Goal: Information Seeking & Learning: Learn about a topic

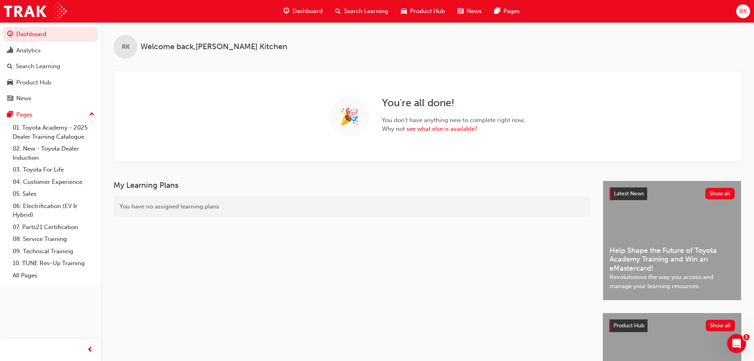
click at [339, 13] on span "search-icon" at bounding box center [338, 11] width 6 height 10
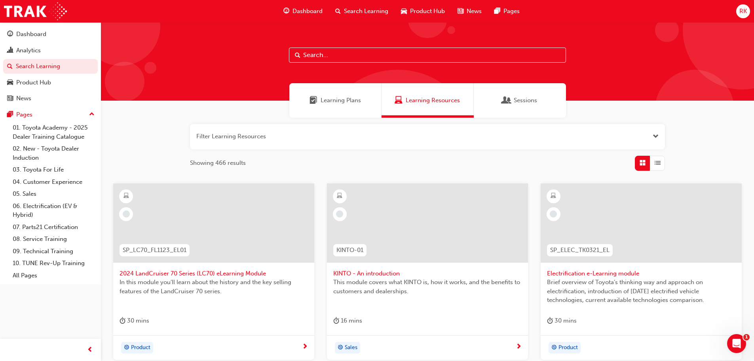
click at [342, 53] on input "text" at bounding box center [427, 54] width 277 height 15
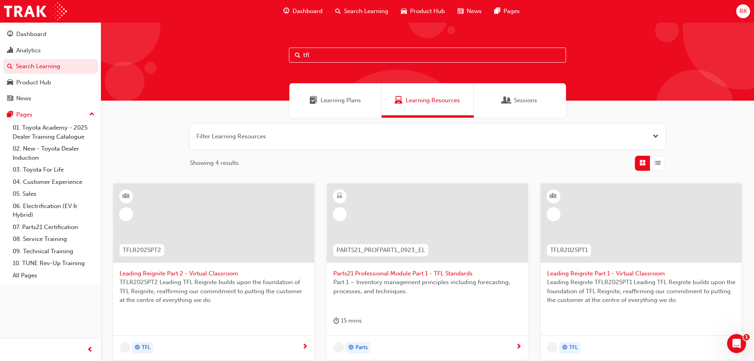
type input "tfl"
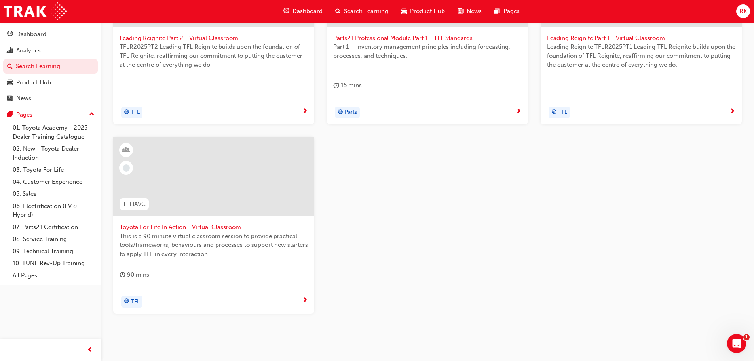
scroll to position [237, 0]
click at [213, 227] on span "Toyota For Life In Action - Virtual Classroom" at bounding box center [214, 224] width 188 height 9
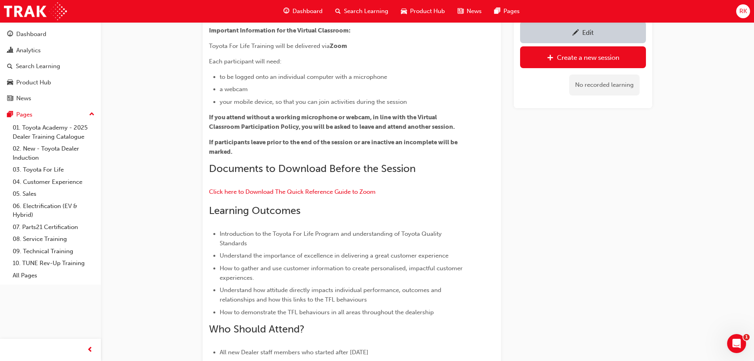
scroll to position [132, 0]
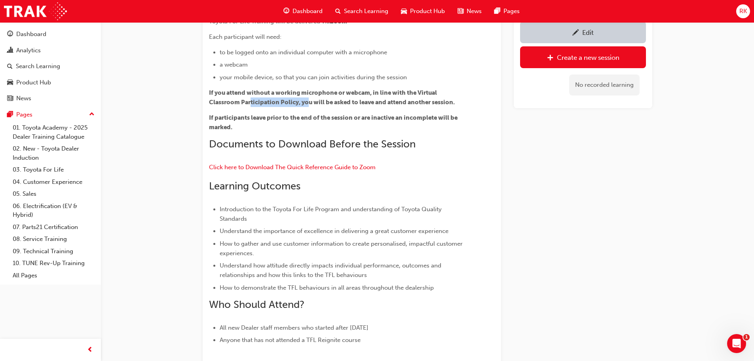
drag, startPoint x: 251, startPoint y: 105, endPoint x: 308, endPoint y: 103, distance: 57.4
click at [308, 103] on span "If you attend without a working microphone or webcam, in line with the Virtual …" at bounding box center [332, 97] width 246 height 17
click at [376, 122] on p "If participants leave prior to the end of the session or are inactive an incomp…" at bounding box center [337, 122] width 257 height 19
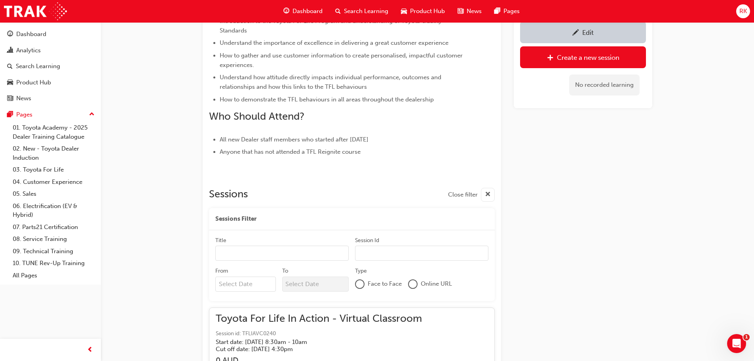
scroll to position [370, 0]
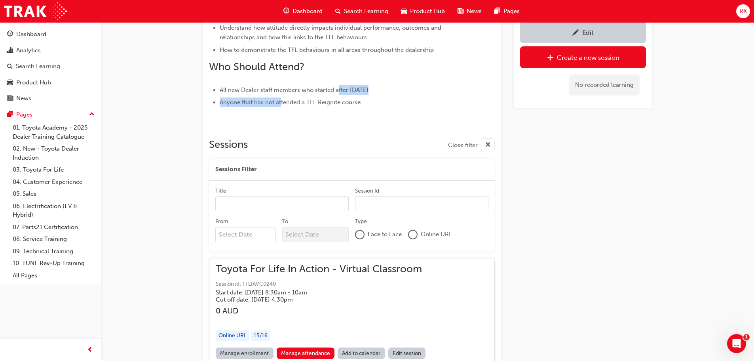
drag, startPoint x: 292, startPoint y: 96, endPoint x: 339, endPoint y: 90, distance: 47.1
click at [339, 90] on ul "All new Dealer staff members who started after 31st October, 2024 Anyone that h…" at bounding box center [337, 96] width 257 height 22
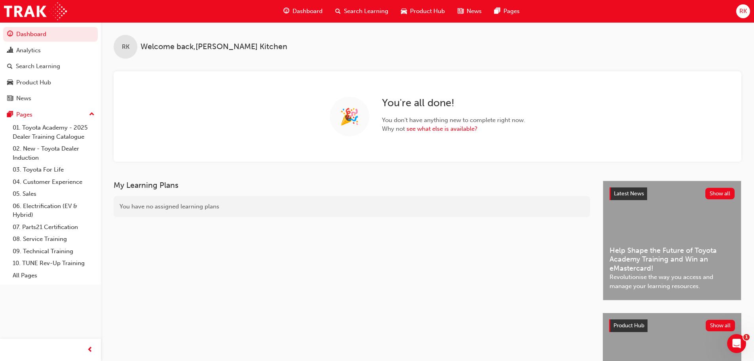
click at [353, 17] on div "Search Learning" at bounding box center [362, 11] width 66 height 16
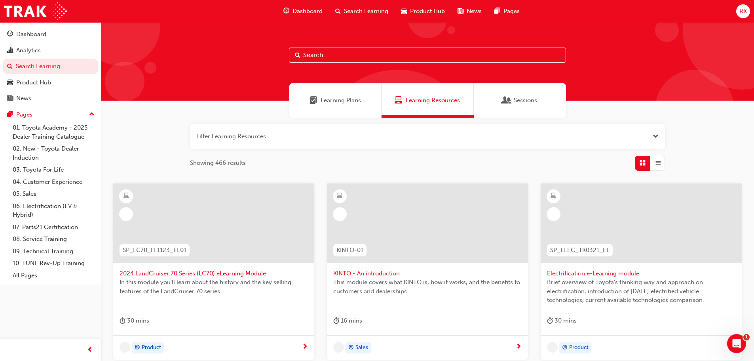
click at [340, 57] on input "text" at bounding box center [427, 54] width 277 height 15
type input "tfl"
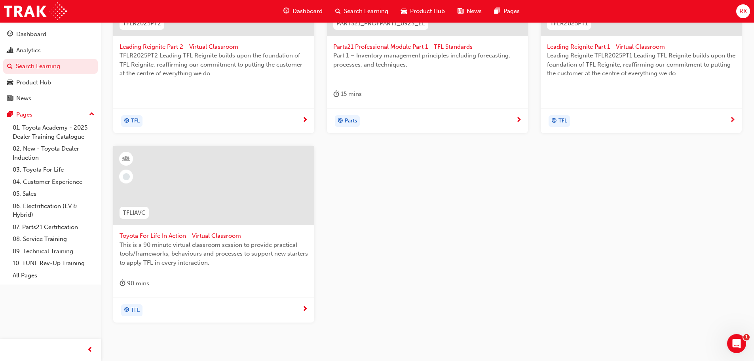
scroll to position [265, 0]
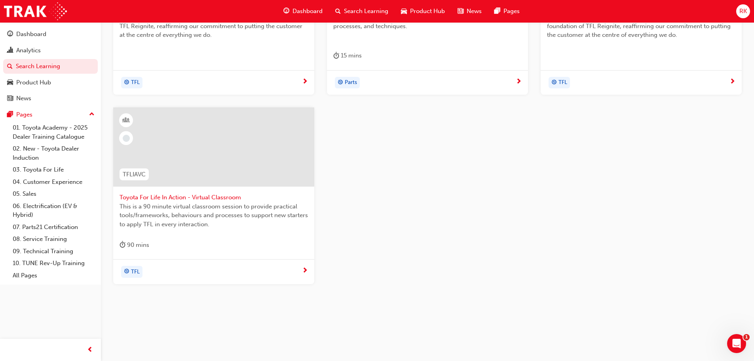
click at [191, 182] on div at bounding box center [213, 146] width 201 height 79
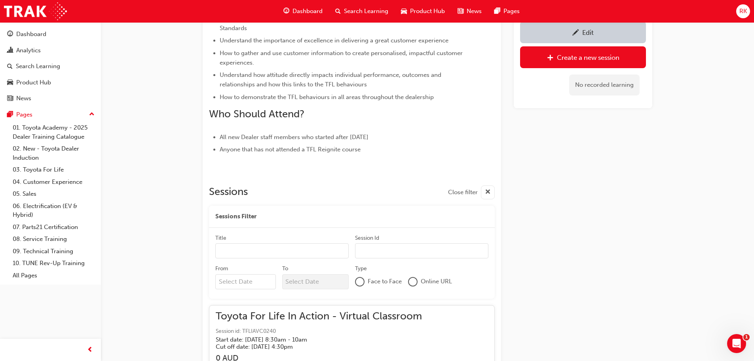
scroll to position [330, 0]
